Goal: Task Accomplishment & Management: Use online tool/utility

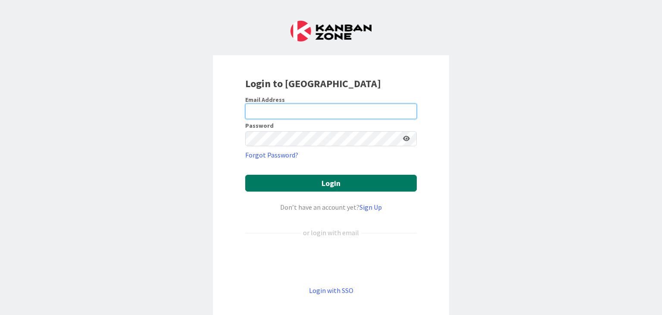
type input "[PERSON_NAME][EMAIL_ADDRESS][DOMAIN_NAME]"
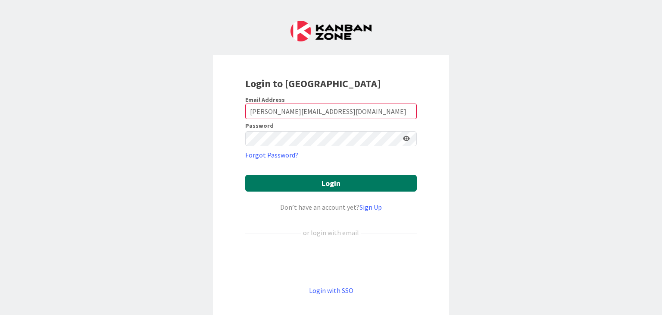
click at [335, 183] on button "Login" at bounding box center [331, 183] width 172 height 17
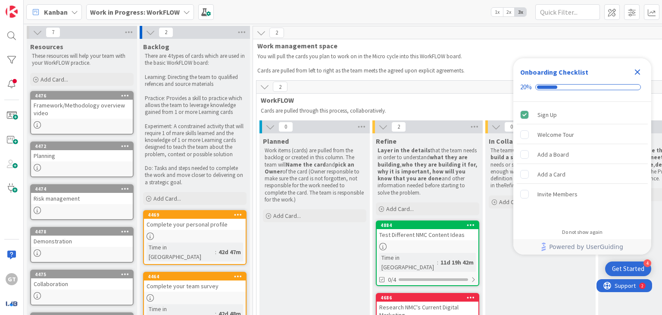
click at [635, 71] on icon "Close Checklist" at bounding box center [638, 72] width 10 height 10
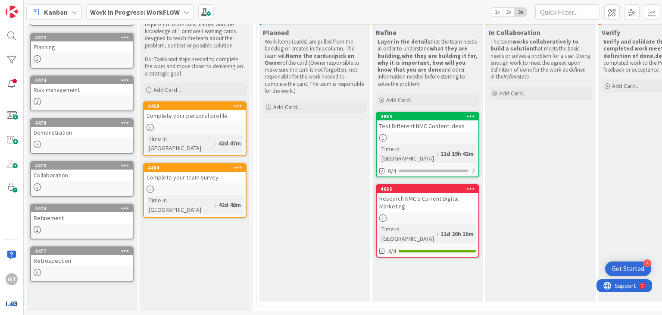
scroll to position [113, 0]
click at [270, 104] on icon at bounding box center [268, 106] width 5 height 5
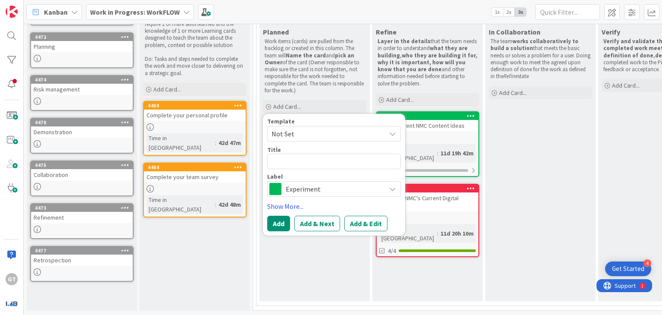
click at [502, 119] on div "In Collaboration The team works collaboratively to build a solution that meets …" at bounding box center [541, 162] width 110 height 277
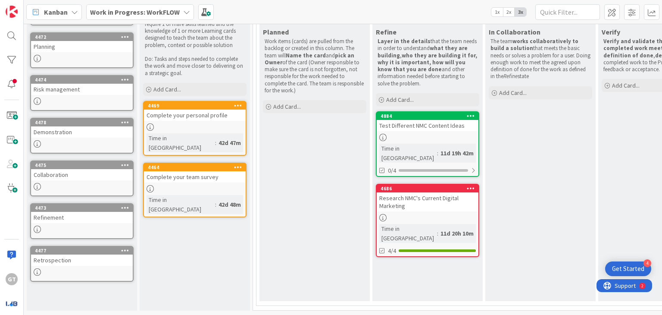
click at [420, 122] on div "Test Different NMC Content Ideas" at bounding box center [428, 125] width 102 height 11
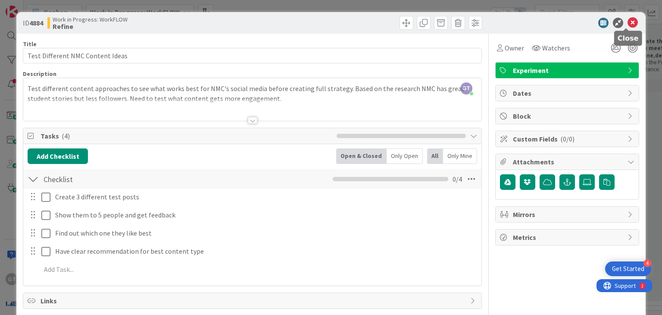
click at [628, 24] on icon at bounding box center [633, 23] width 10 height 10
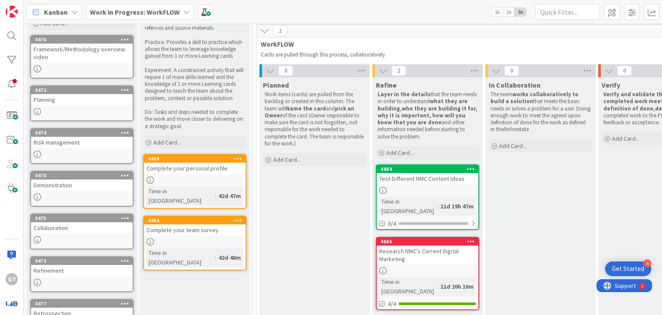
scroll to position [55, 0]
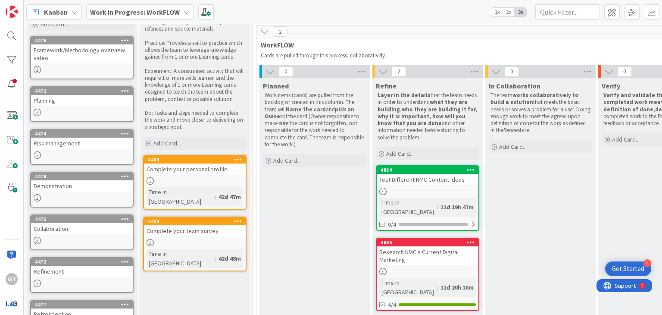
click at [418, 180] on div "Test Different NMC Content Ideas" at bounding box center [428, 179] width 102 height 11
